Goal: Task Accomplishment & Management: Complete application form

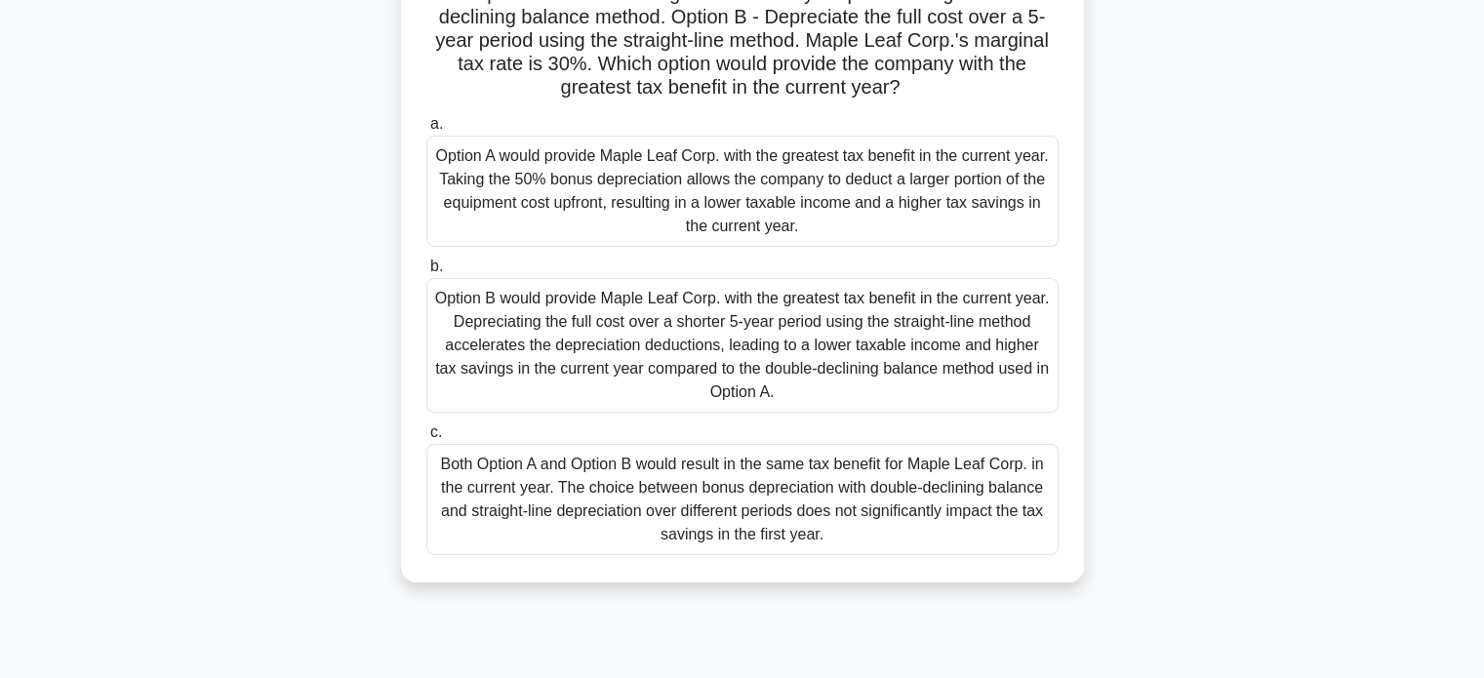
scroll to position [146, 0]
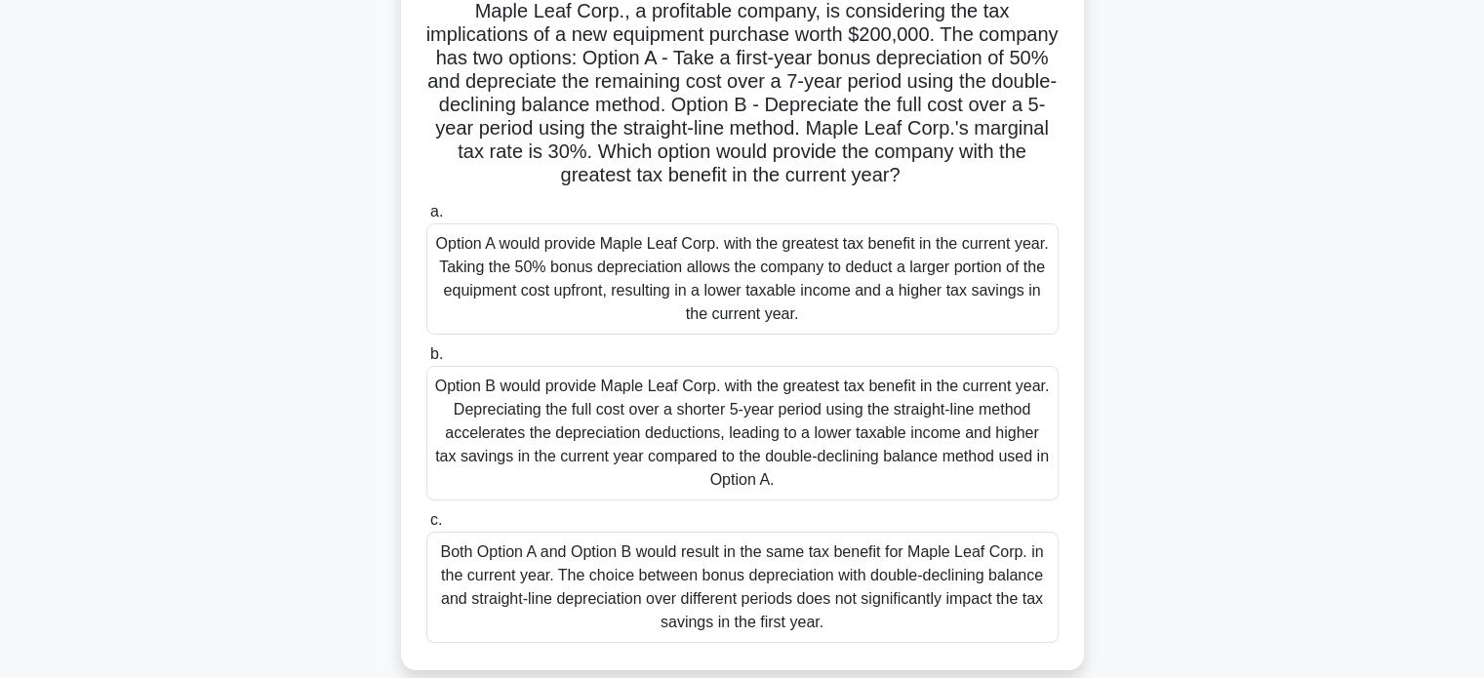
click at [1313, 202] on div "Maple Leaf Corp., a profitable company, is considering the tax implications of …" at bounding box center [743, 331] width 1288 height 726
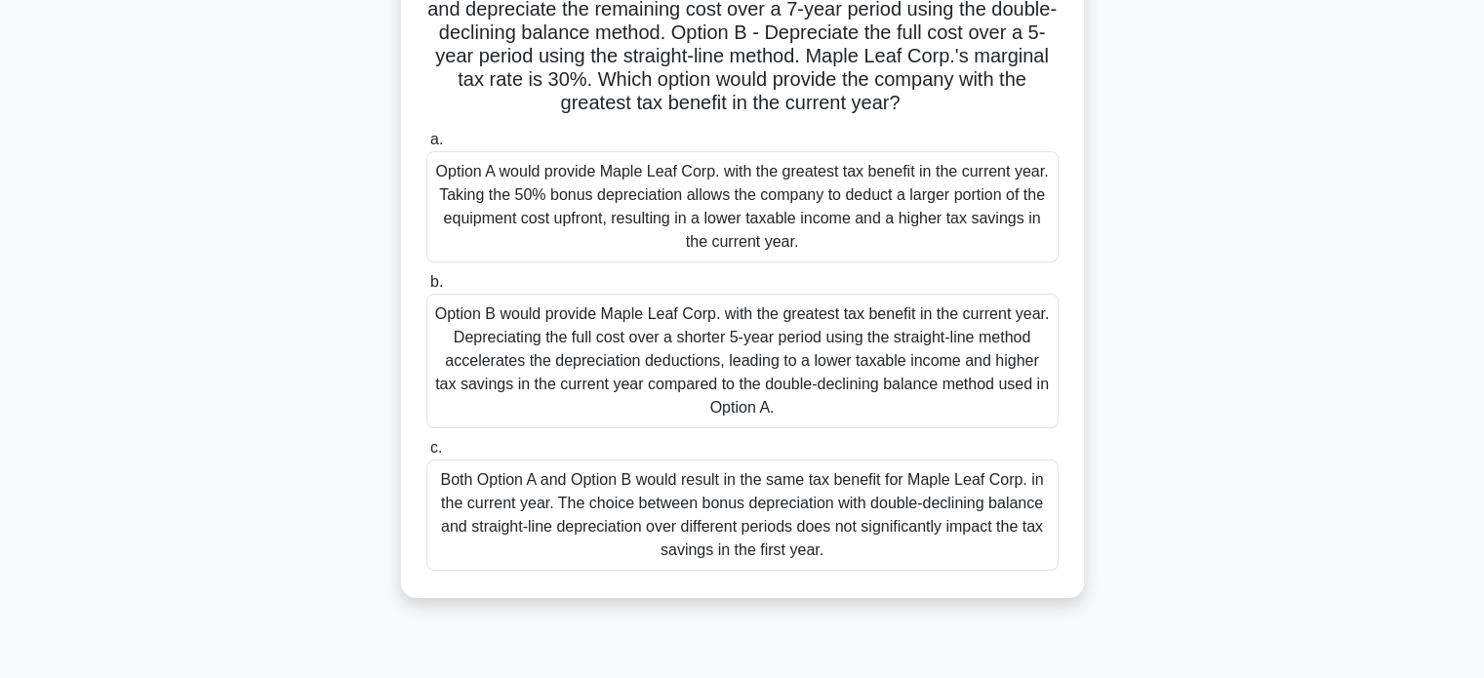
scroll to position [219, 0]
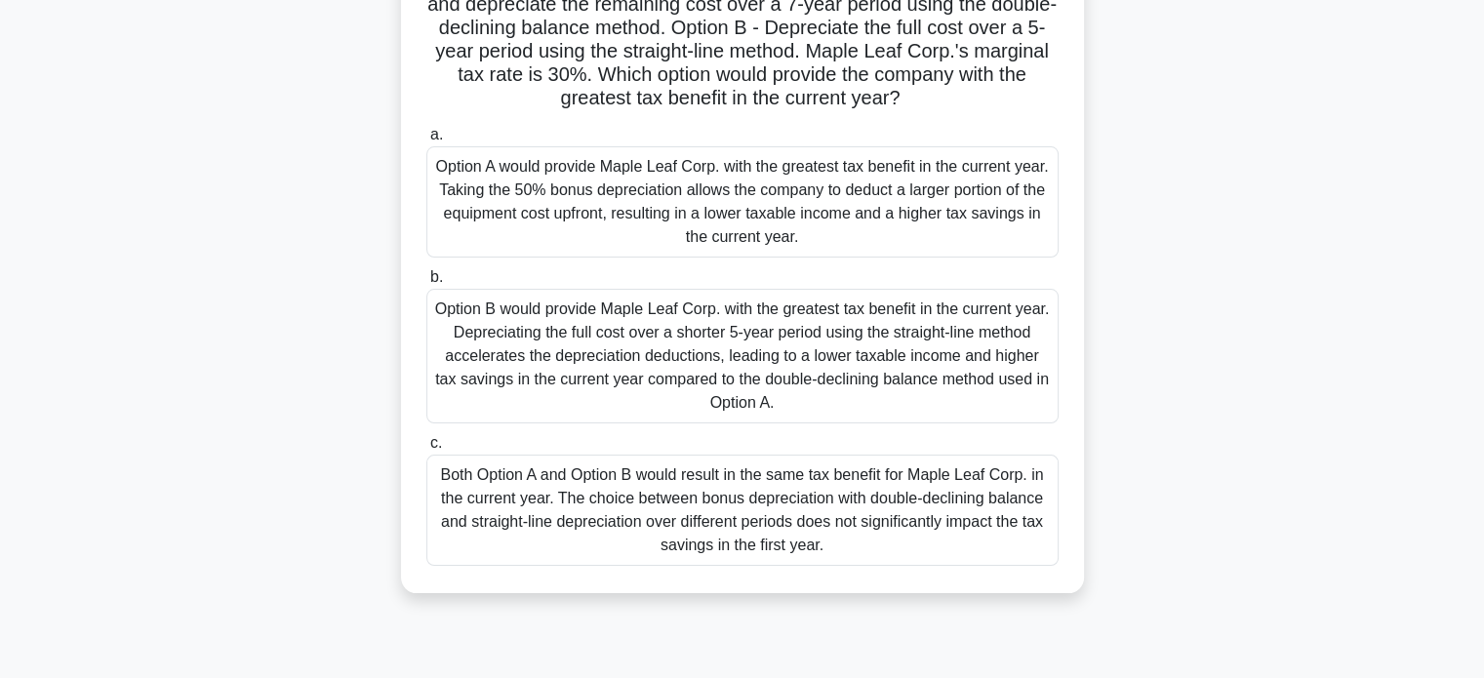
click at [867, 242] on div "Option A would provide Maple Leaf Corp. with the greatest tax benefit in the cu…" at bounding box center [742, 201] width 632 height 111
click at [426, 141] on input "a. Option A would provide Maple Leaf Corp. with the greatest tax benefit in the…" at bounding box center [426, 135] width 0 height 13
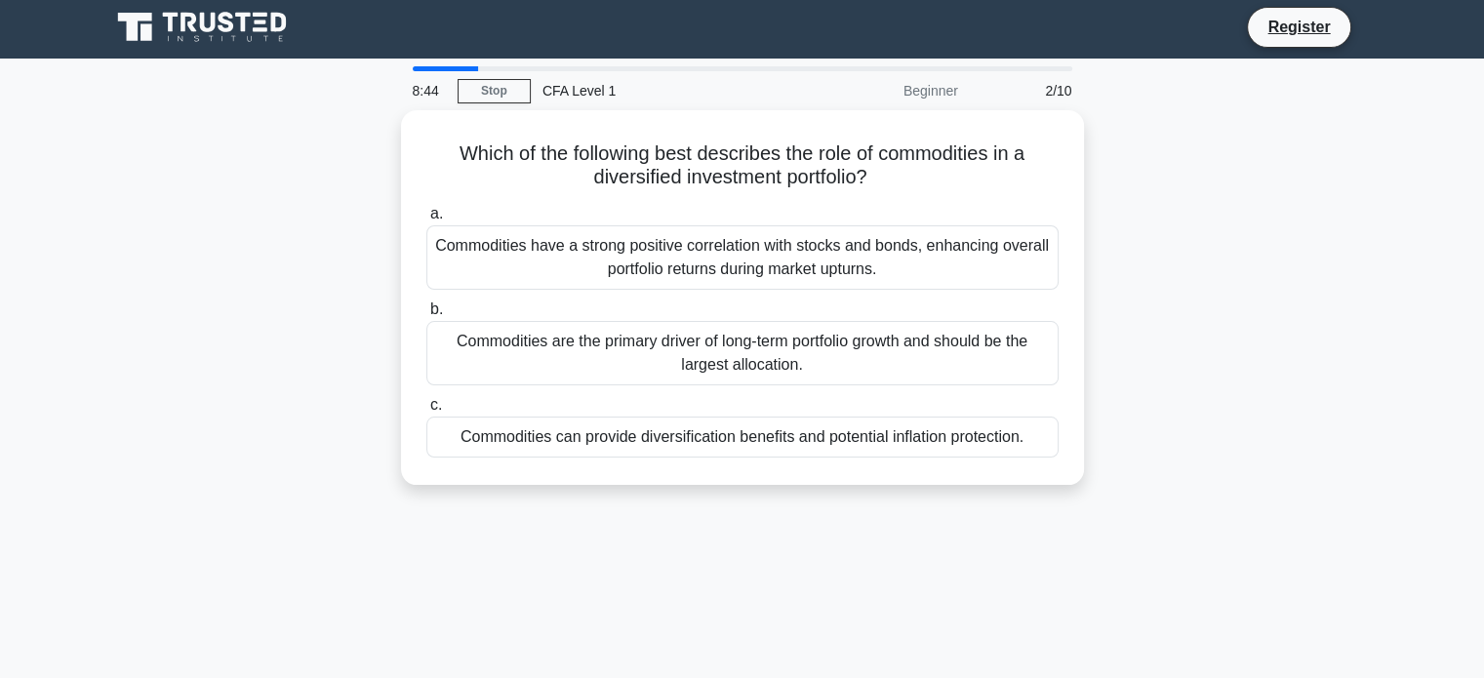
scroll to position [8, 0]
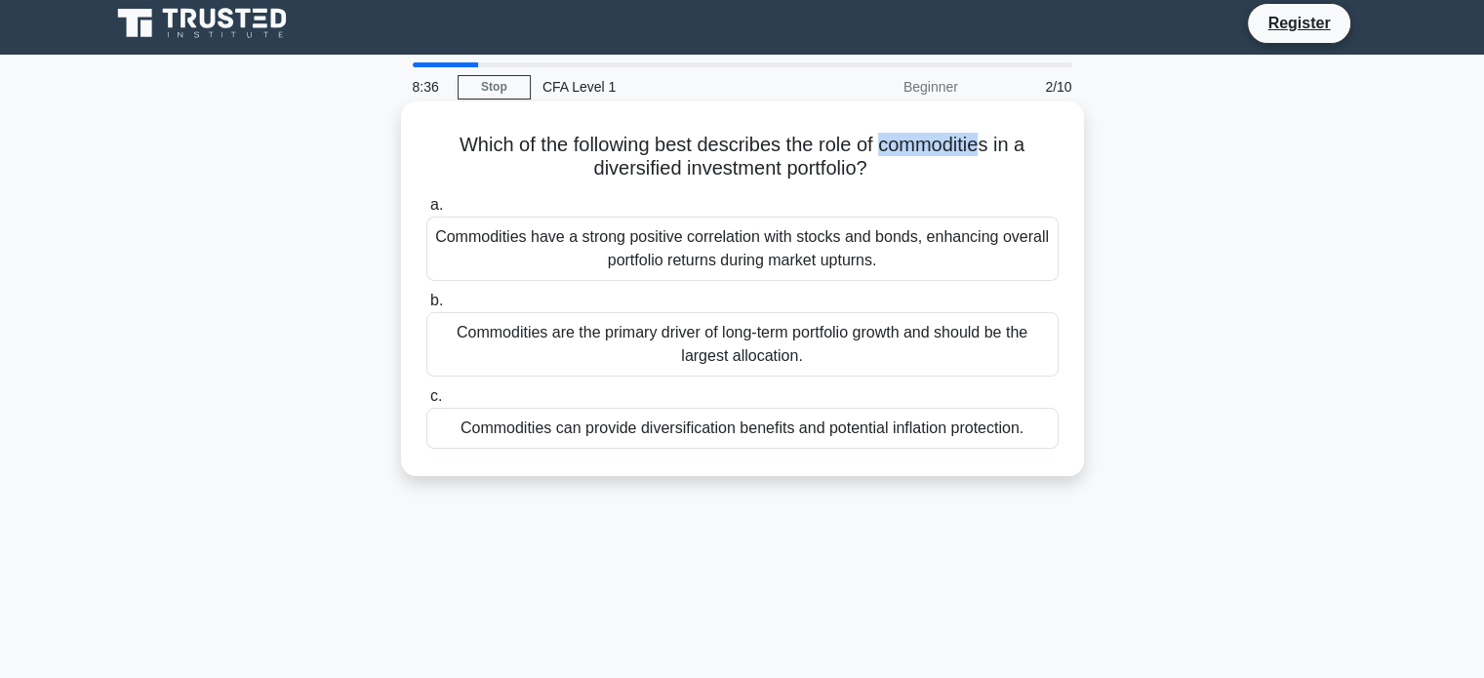
drag, startPoint x: 988, startPoint y: 144, endPoint x: 886, endPoint y: 146, distance: 101.5
click at [886, 146] on h5 "Which of the following best describes the role of commodities in a diversified …" at bounding box center [742, 157] width 636 height 49
click at [949, 260] on div "Commodities have a strong positive correlation with stocks and bonds, enhancing…" at bounding box center [742, 249] width 632 height 64
click at [426, 212] on input "a. Commodities have a strong positive correlation with stocks and bonds, enhanc…" at bounding box center [426, 205] width 0 height 13
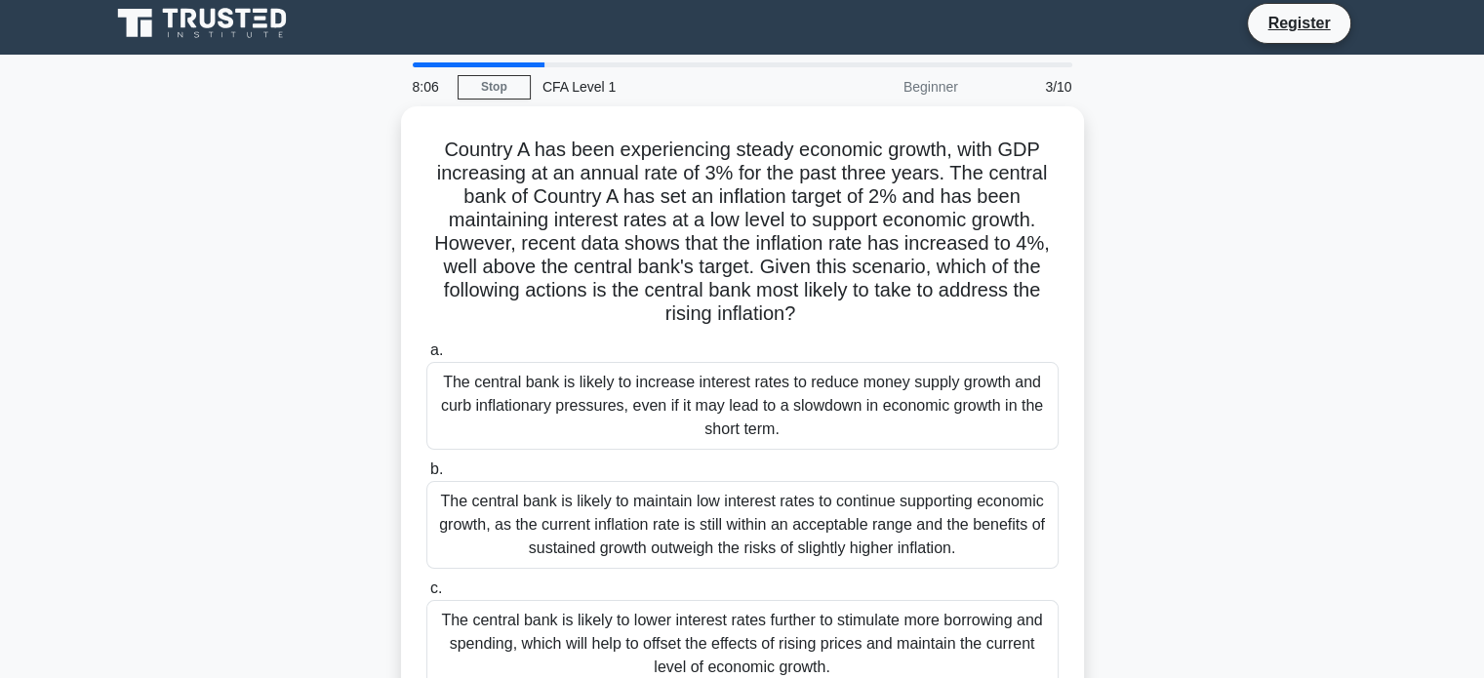
scroll to position [0, 0]
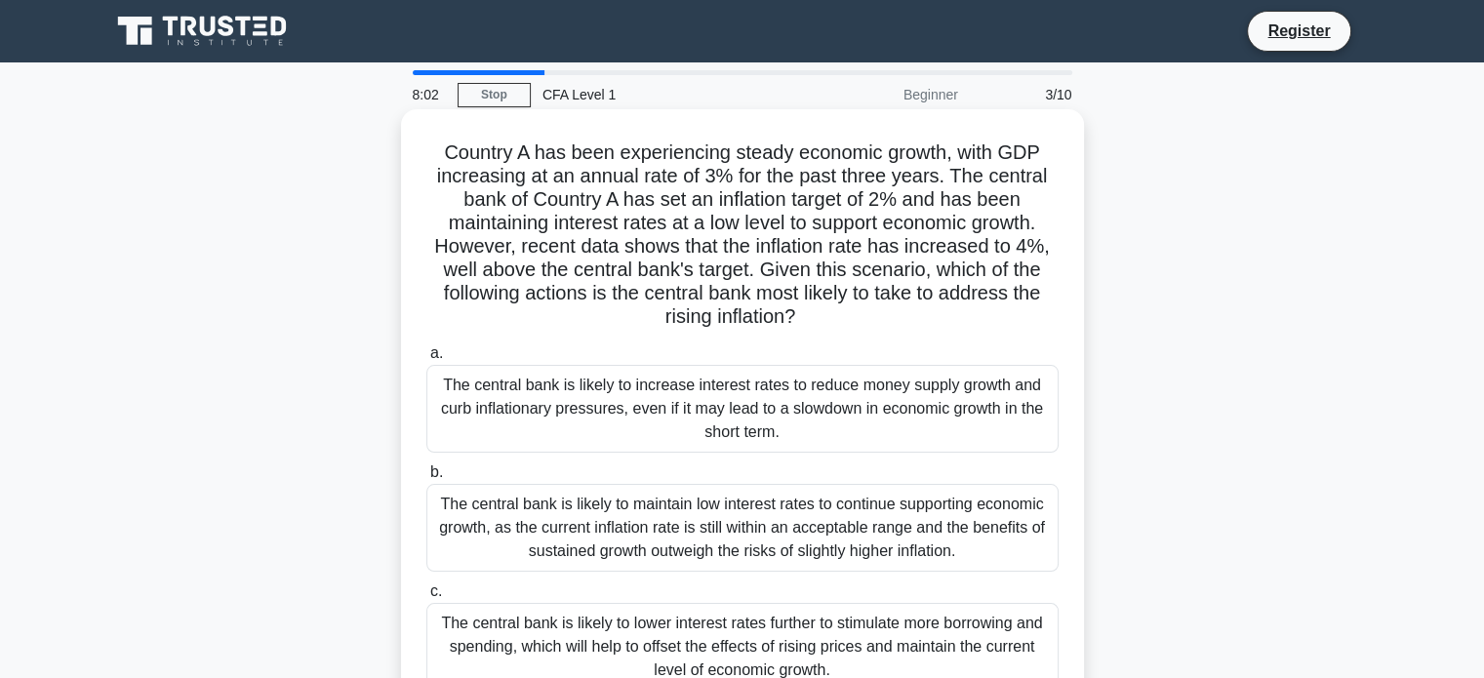
click at [805, 392] on div "The central bank is likely to increase interest rates to reduce money supply gr…" at bounding box center [742, 409] width 632 height 88
click at [426, 360] on input "a. The central bank is likely to increase interest rates to reduce money supply…" at bounding box center [426, 353] width 0 height 13
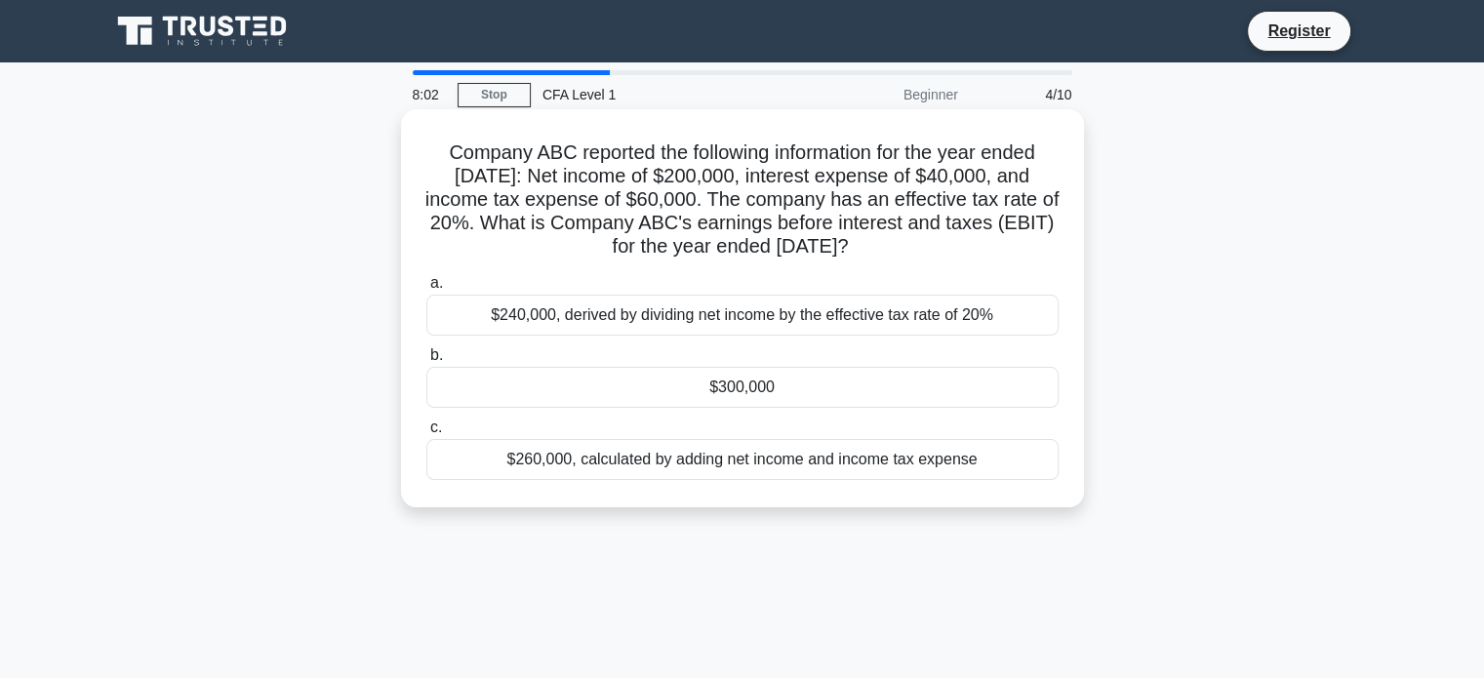
drag, startPoint x: 805, startPoint y: 392, endPoint x: 775, endPoint y: 456, distance: 70.3
click at [775, 456] on div "a. $240,000, derived by dividing net income by the effective tax rate of 20% b.…" at bounding box center [743, 375] width 656 height 217
click at [775, 456] on div "$260,000, calculated by adding net income and income tax expense" at bounding box center [742, 459] width 632 height 41
click at [426, 434] on input "c. $260,000, calculated by adding net income and income tax expense" at bounding box center [426, 428] width 0 height 13
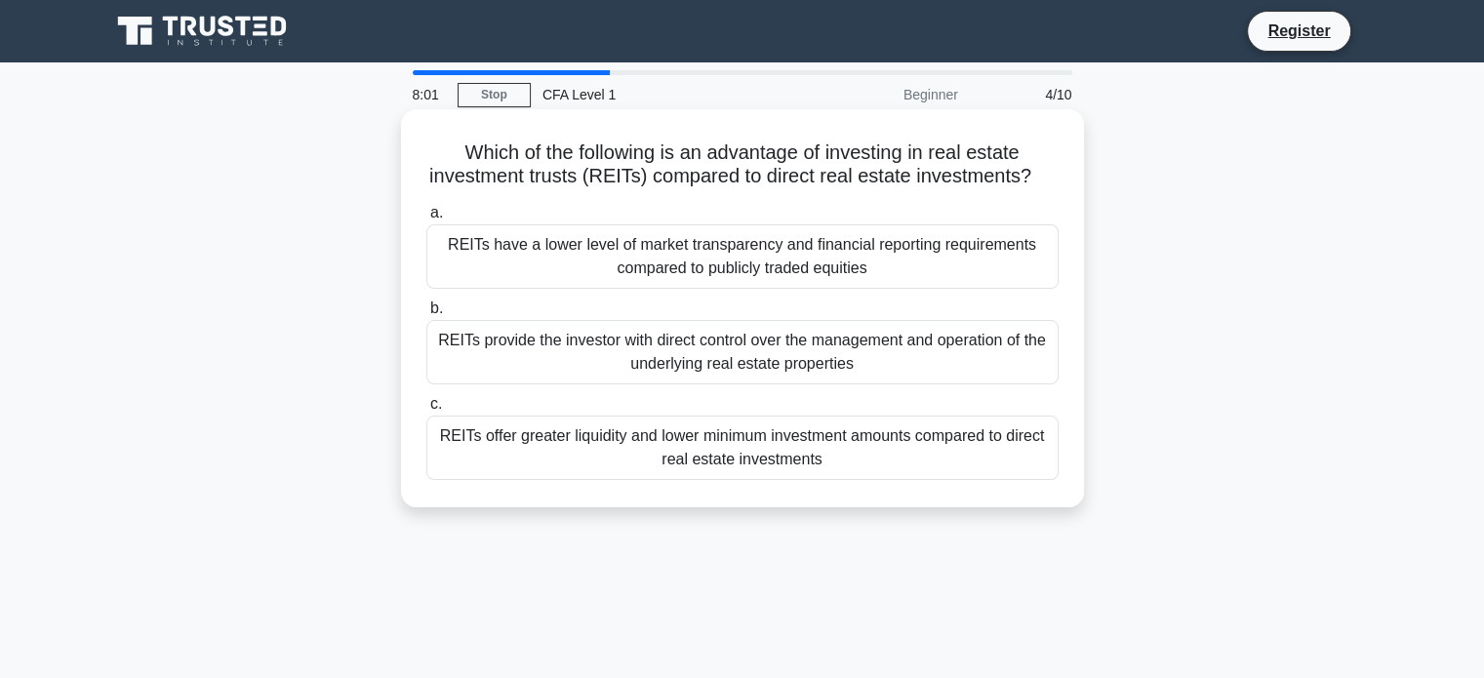
drag, startPoint x: 801, startPoint y: 426, endPoint x: 784, endPoint y: 469, distance: 46.4
click at [784, 469] on label "c. REITs offer greater liquidity and lower minimum investment amounts compared …" at bounding box center [742, 436] width 632 height 88
click at [797, 384] on div "REITs provide the investor with direct control over the management and operatio…" at bounding box center [742, 352] width 632 height 64
click at [426, 315] on input "b. REITs provide the investor with direct control over the management and opera…" at bounding box center [426, 309] width 0 height 13
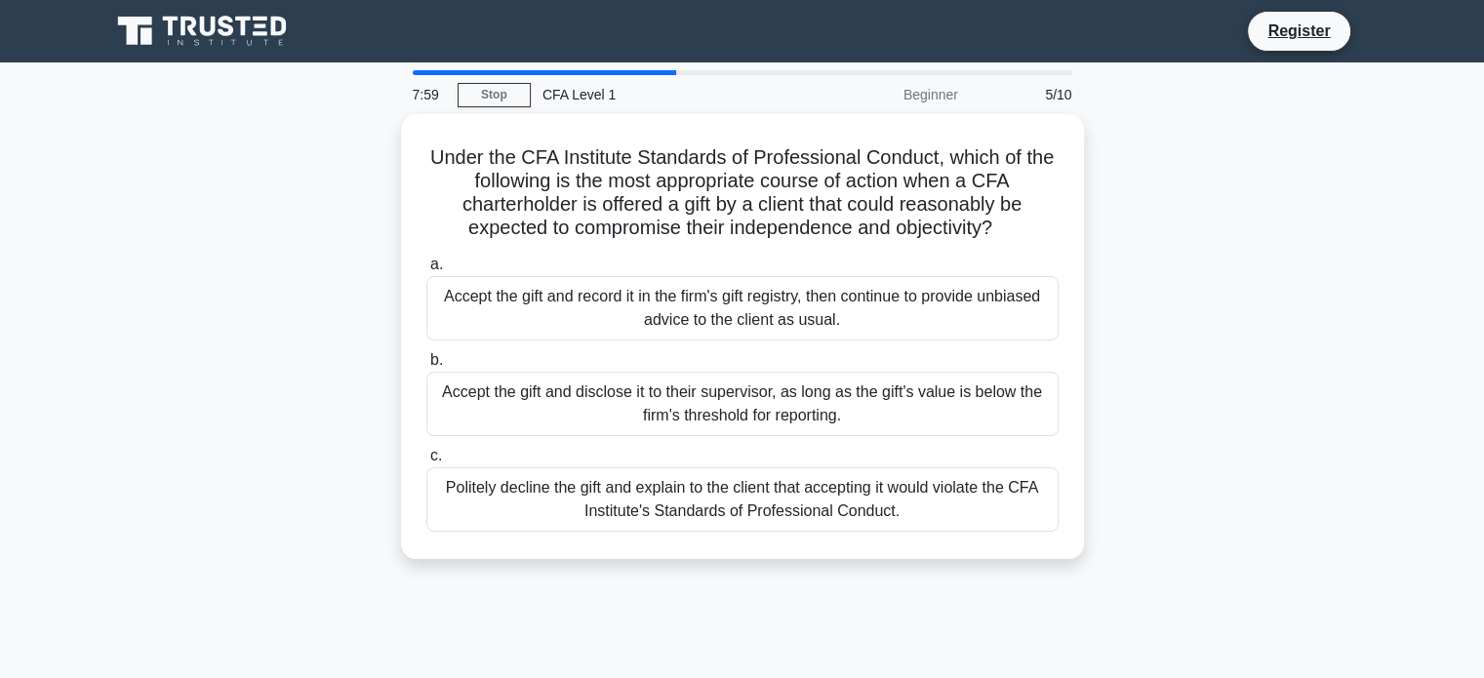
click at [797, 385] on div "Accept the gift and disclose it to their supervisor, as long as the gift's valu…" at bounding box center [742, 404] width 632 height 64
click at [426, 367] on input "b. Accept the gift and disclose it to their supervisor, as long as the gift's v…" at bounding box center [426, 360] width 0 height 13
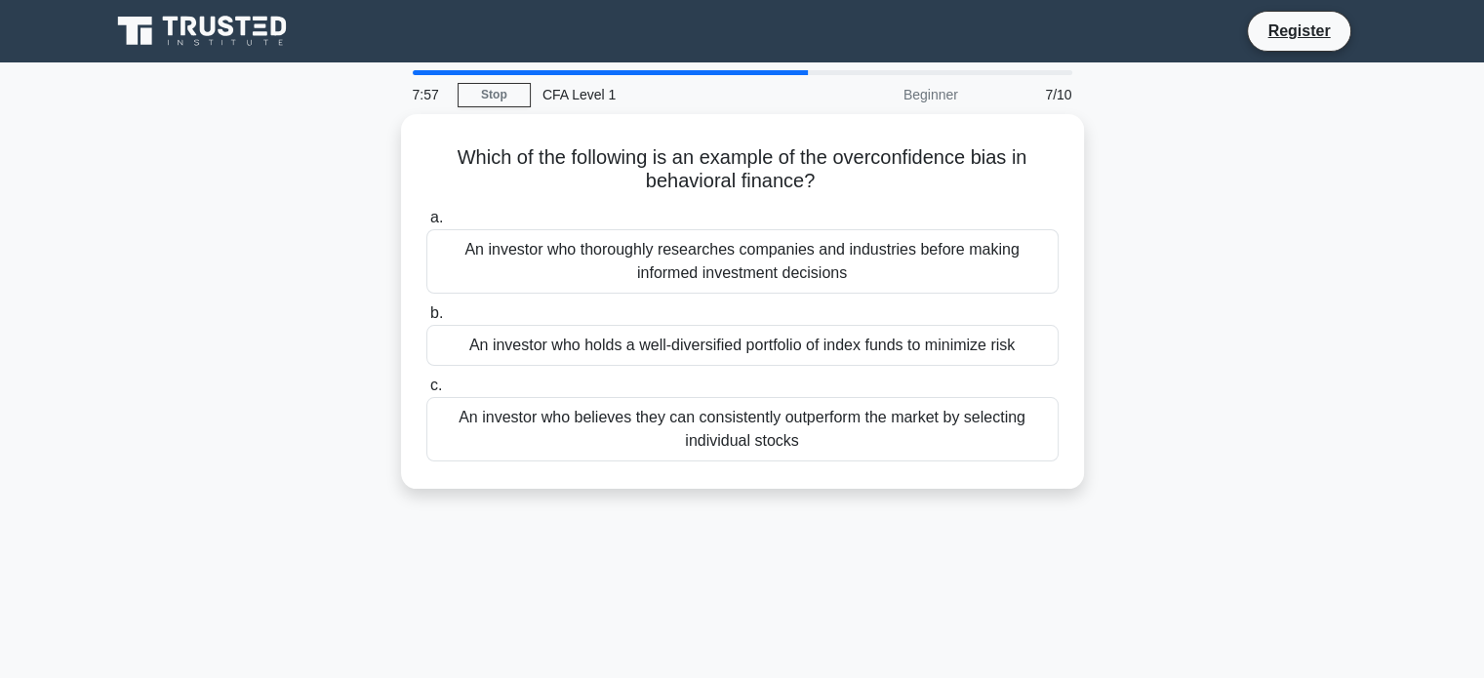
click at [797, 385] on label "c. An investor who believes they can consistently outperform the market by sele…" at bounding box center [742, 418] width 632 height 88
click at [426, 385] on input "c. An investor who believes they can consistently outperform the market by sele…" at bounding box center [426, 386] width 0 height 13
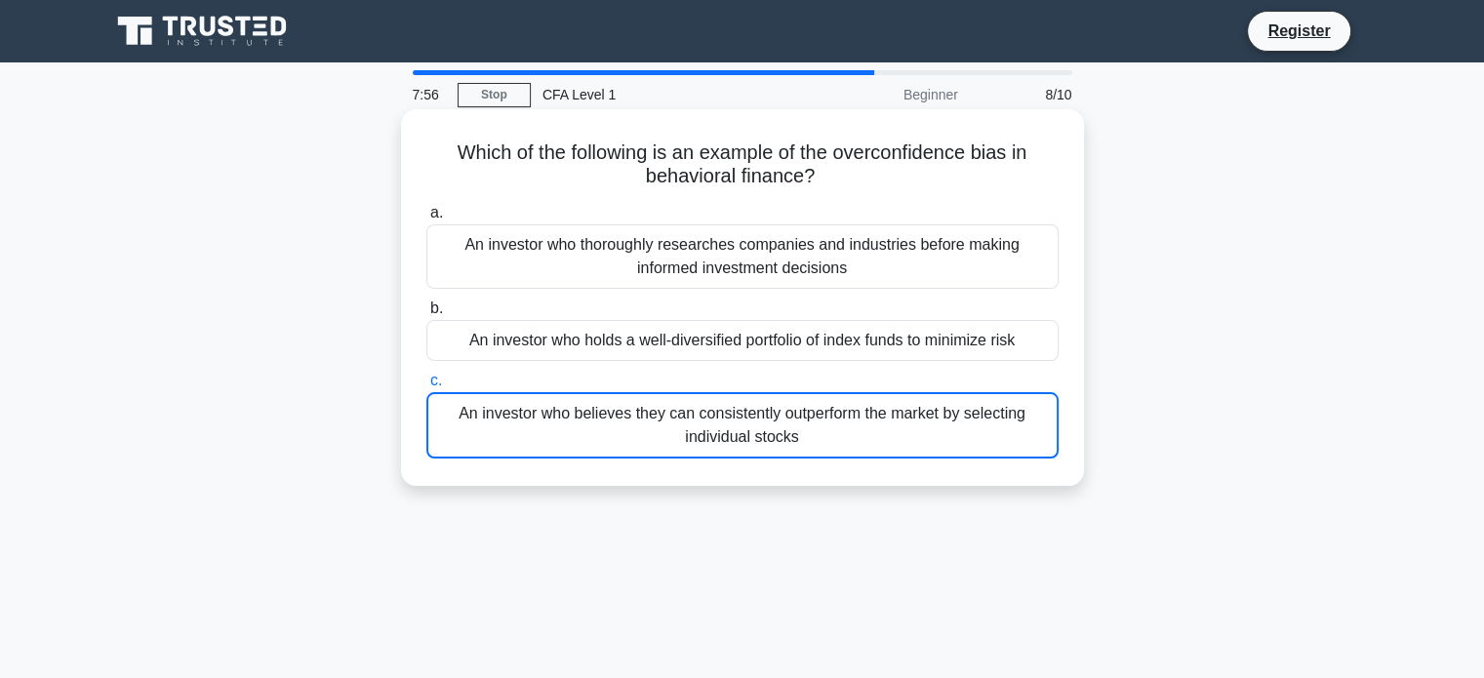
click at [812, 241] on div "An investor who thoroughly researches companies and industries before making in…" at bounding box center [742, 256] width 632 height 64
click at [426, 220] on input "a. An investor who thoroughly researches companies and industries before making…" at bounding box center [426, 213] width 0 height 13
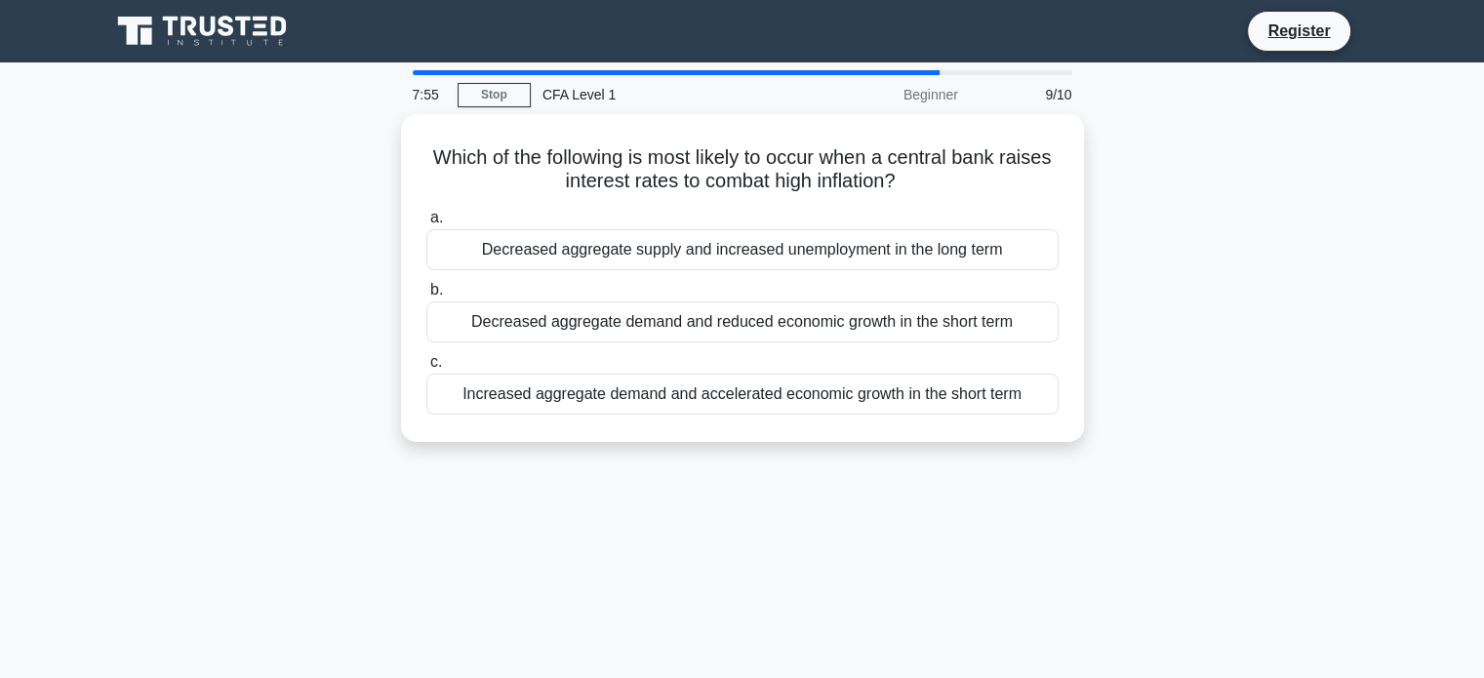
click at [812, 241] on div "Decreased aggregate supply and increased unemployment in the long term" at bounding box center [742, 249] width 632 height 41
click at [426, 224] on input "a. Decreased aggregate supply and increased unemployment in the long term" at bounding box center [426, 218] width 0 height 13
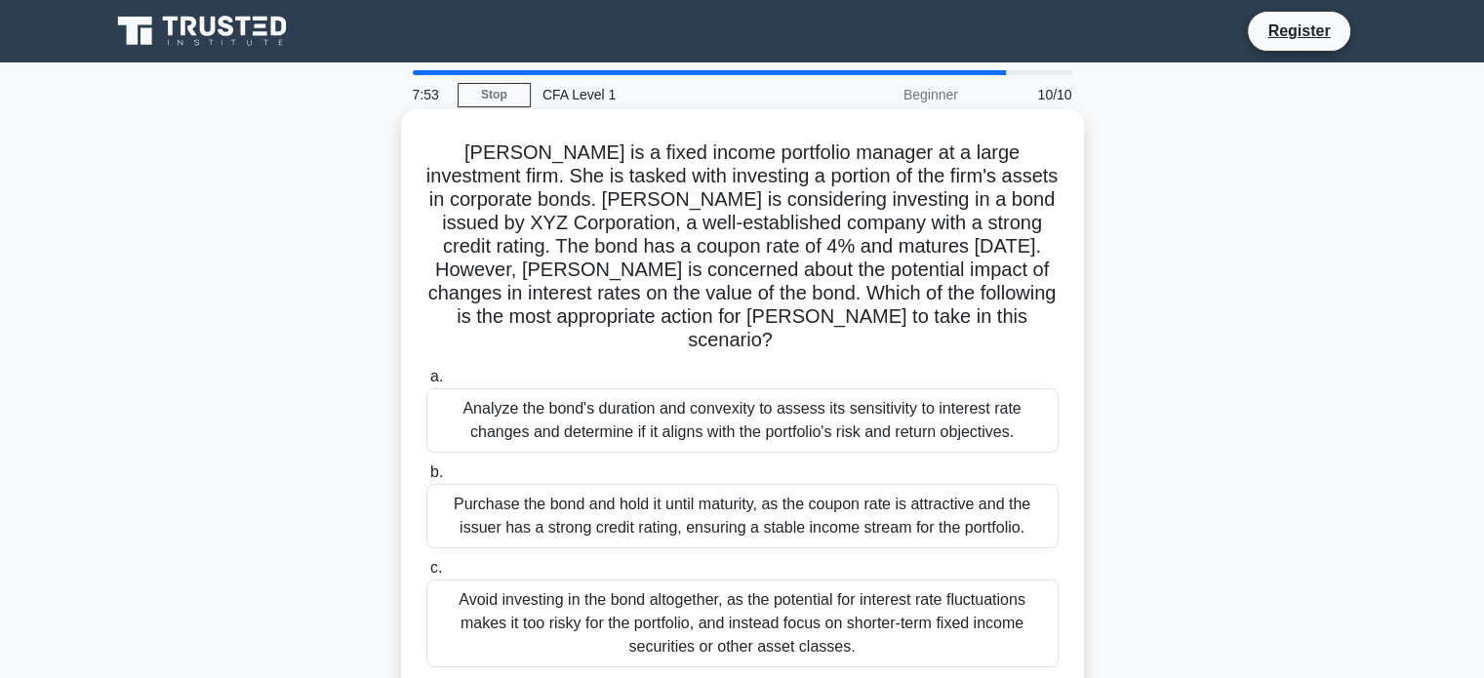
click at [732, 389] on div "Analyze the bond's duration and convexity to assess its sensitivity to interest…" at bounding box center [742, 420] width 632 height 64
click at [426, 384] on input "a. Analyze the bond's duration and convexity to assess its sensitivity to inter…" at bounding box center [426, 377] width 0 height 13
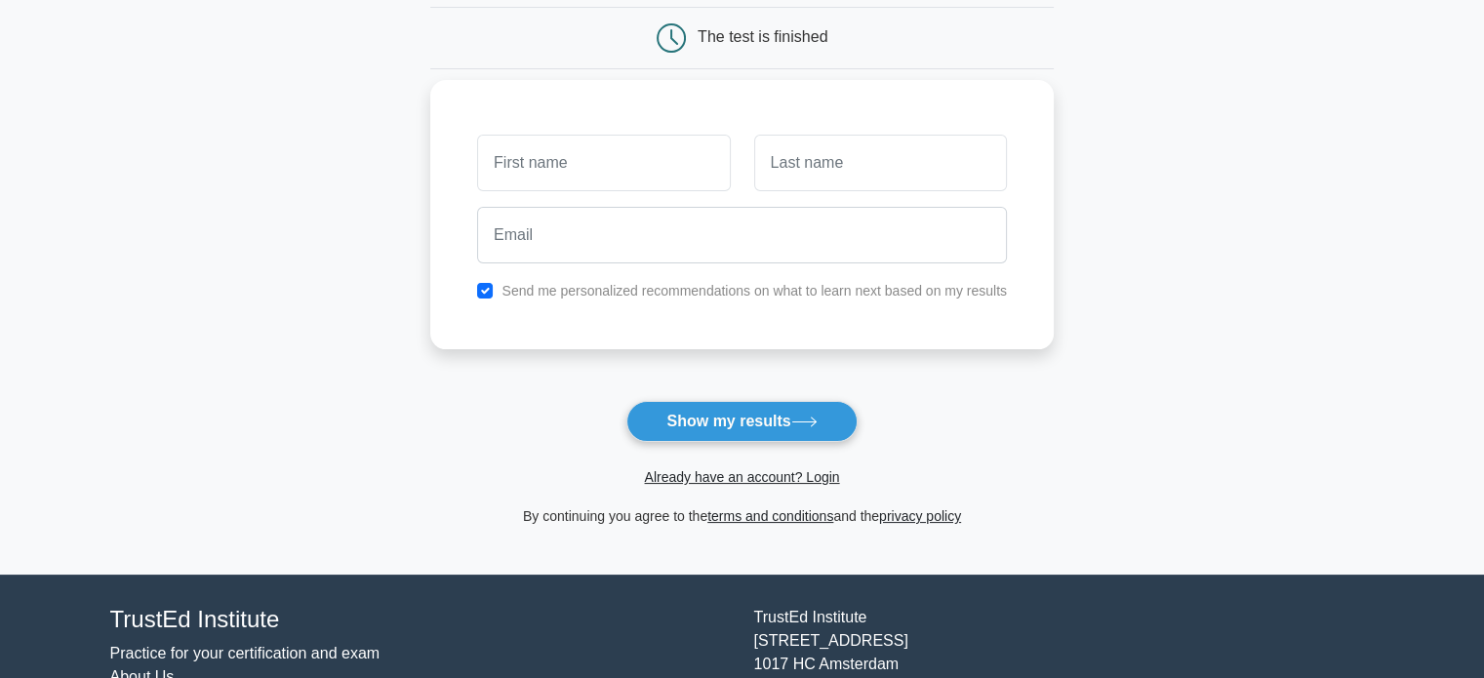
scroll to position [191, 0]
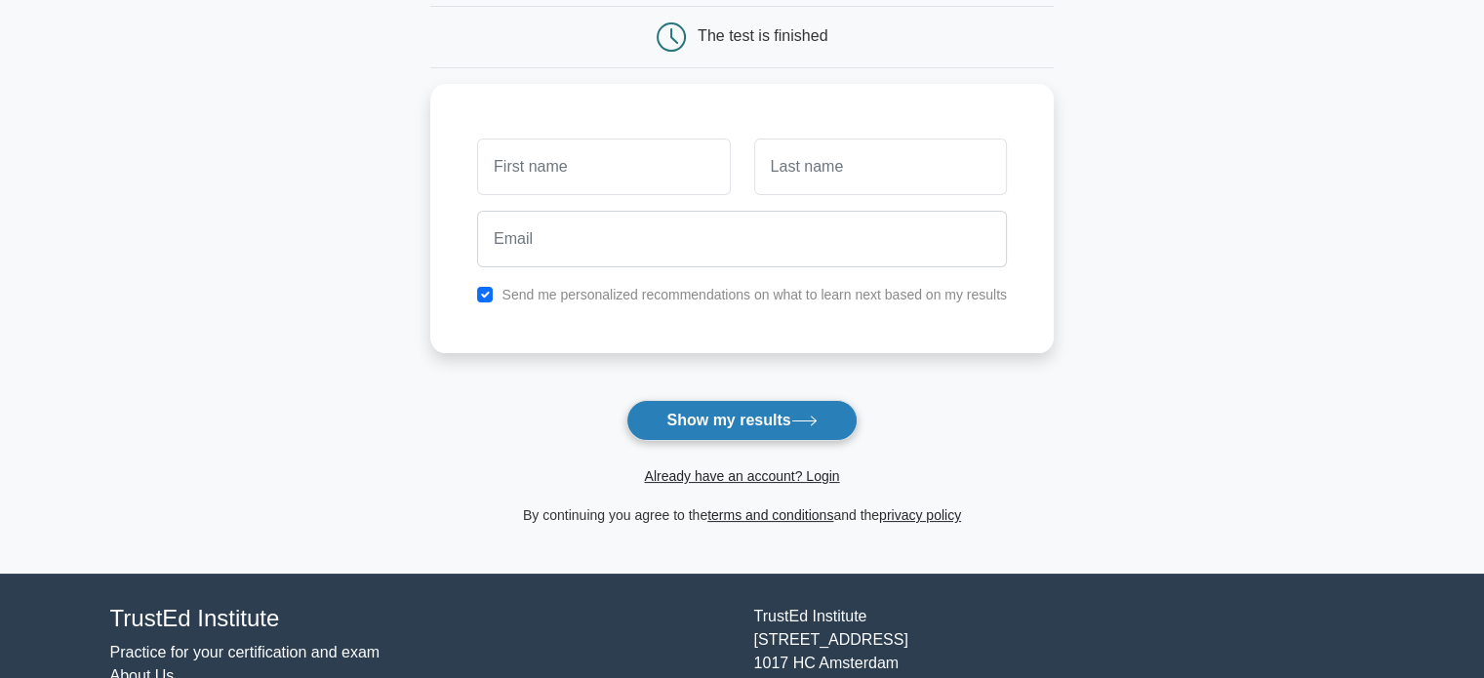
click at [703, 407] on button "Show my results" at bounding box center [741, 420] width 230 height 41
click at [932, 358] on form "Wait, there is more! Continue to see your result The test is finished and the" at bounding box center [742, 222] width 624 height 609
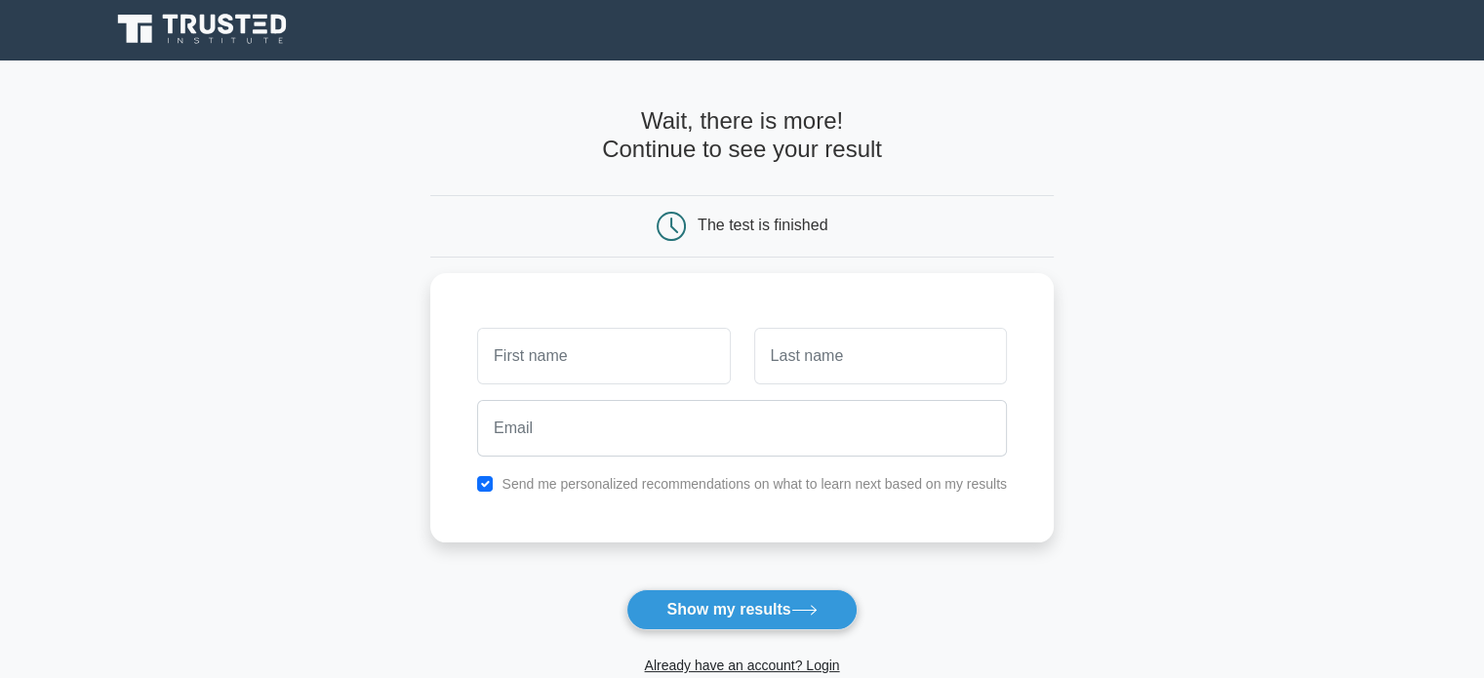
scroll to position [0, 0]
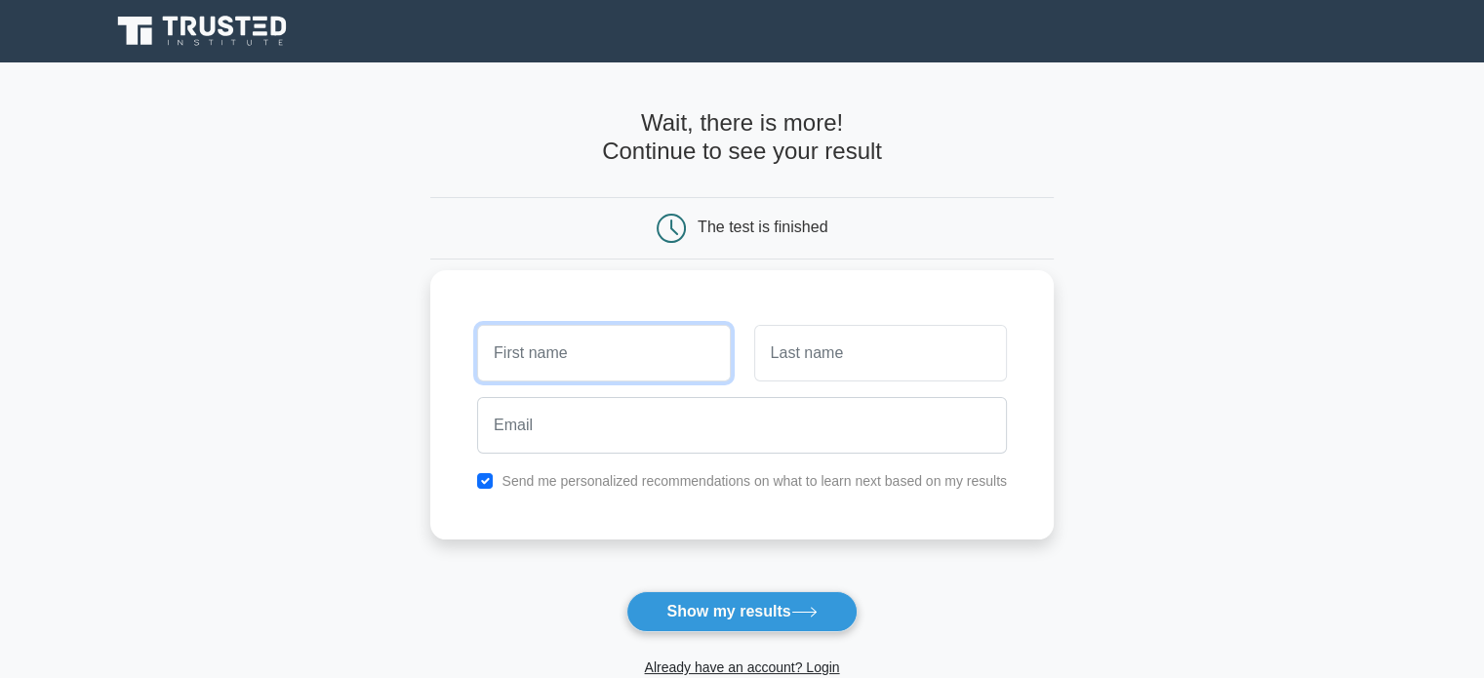
click at [660, 339] on input "text" at bounding box center [603, 353] width 253 height 57
click at [853, 346] on input "text" at bounding box center [880, 353] width 253 height 57
click at [557, 343] on input "text" at bounding box center [603, 353] width 253 height 57
click at [537, 459] on div at bounding box center [741, 425] width 553 height 72
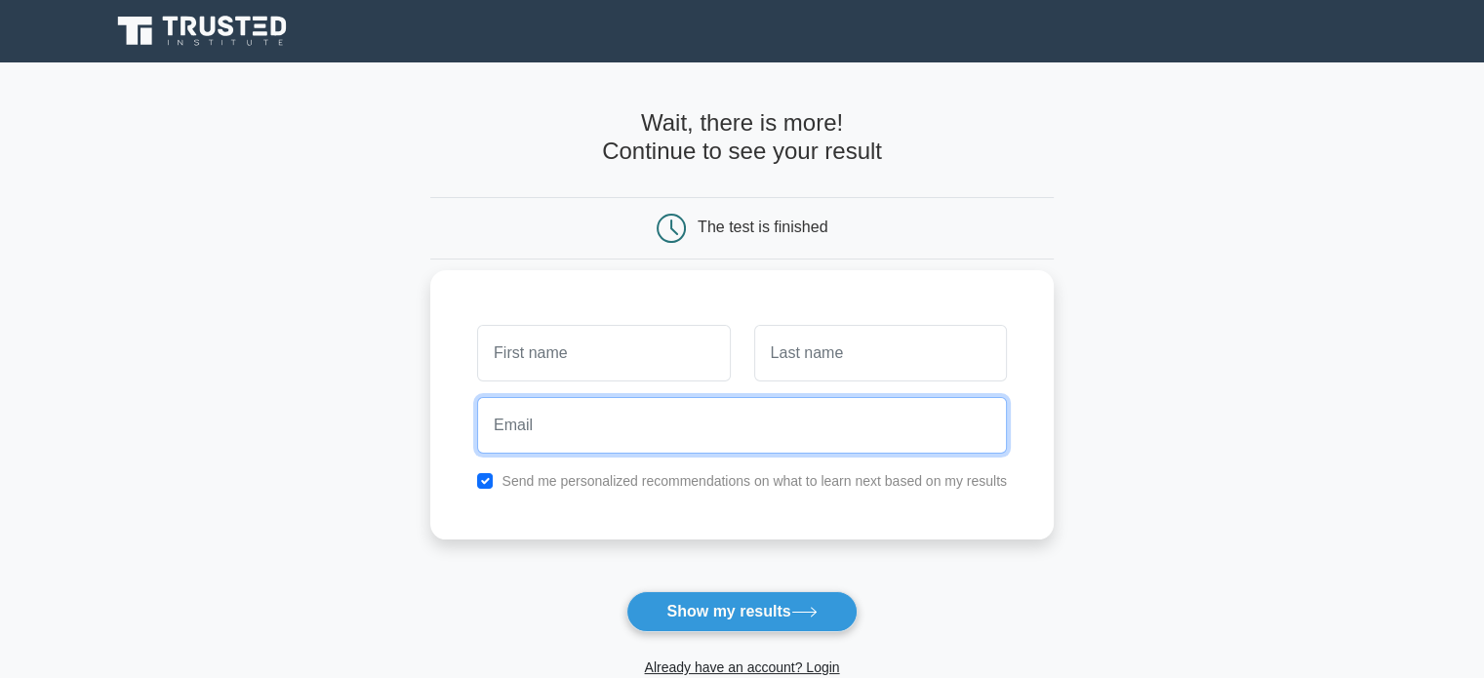
click at [554, 432] on input "email" at bounding box center [742, 425] width 530 height 57
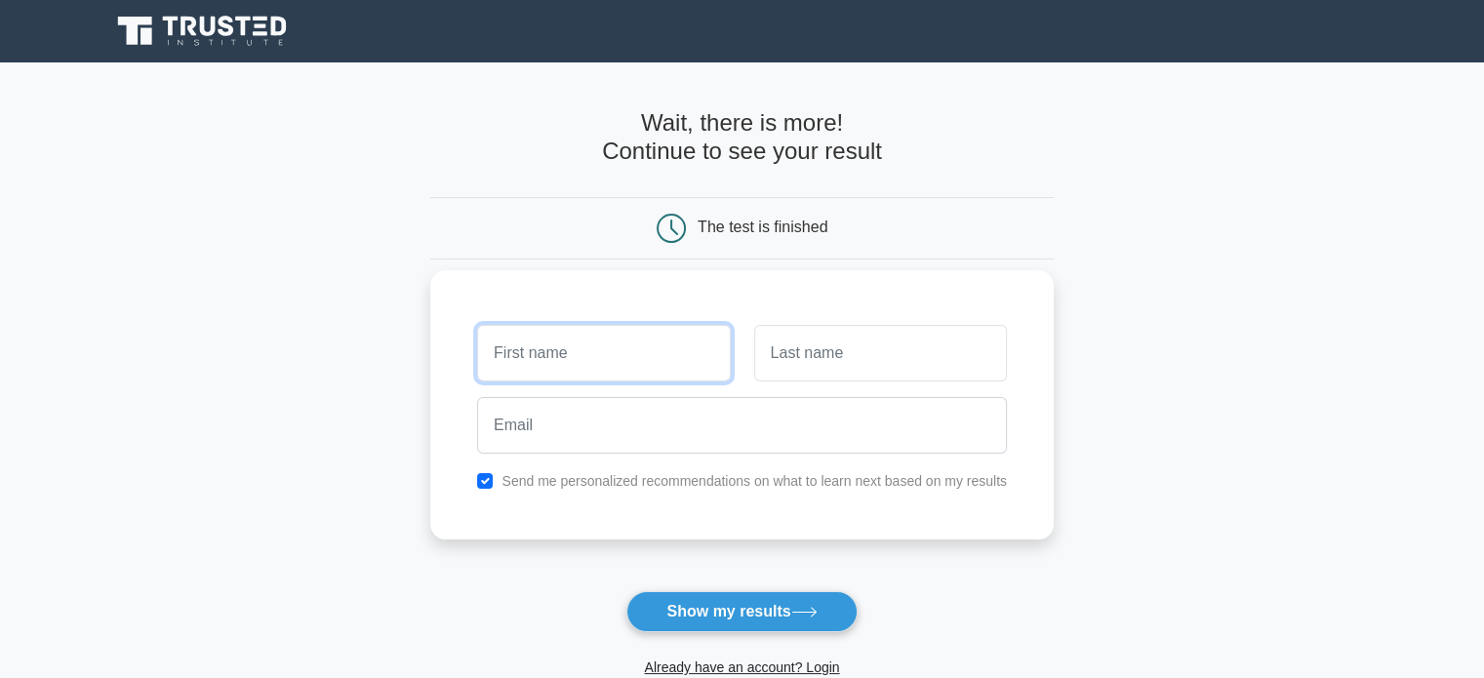
click at [546, 377] on input "text" at bounding box center [603, 353] width 253 height 57
